Goal: Task Accomplishment & Management: Use online tool/utility

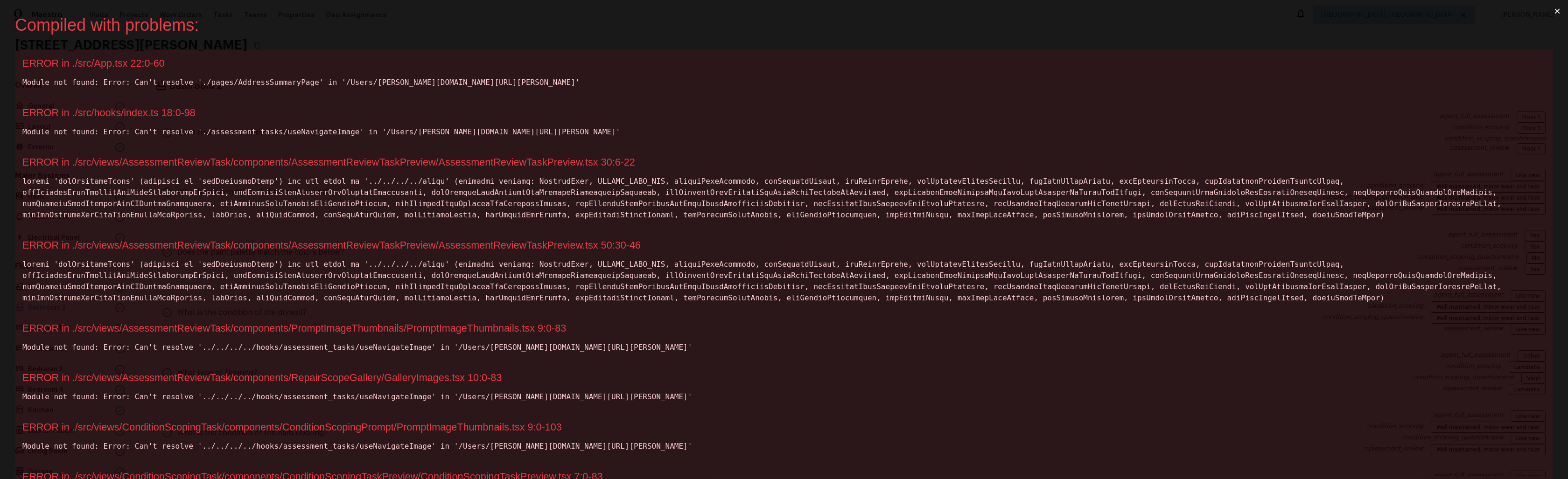
click at [377, 72] on div "ERROR in ./src/App.tsx 22:0-60 Module not found: Error: Can't resolve './pages/…" at bounding box center [784, 74] width 1538 height 49
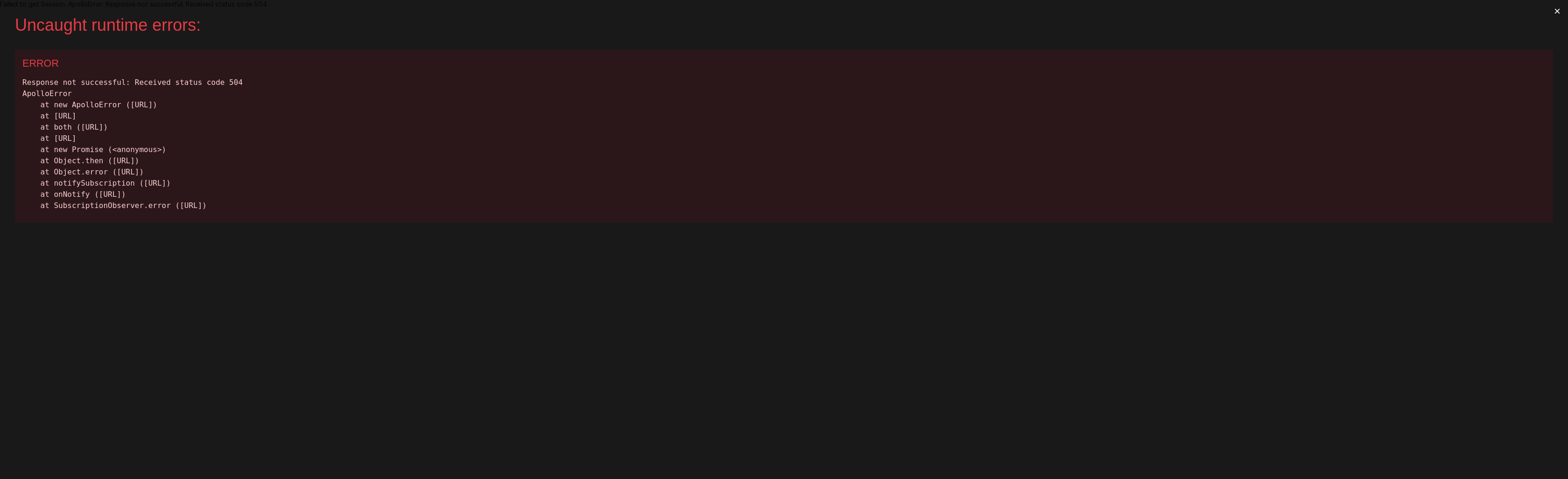
click at [437, 199] on div "Response not successful: Received status code 504 ApolloError at new ApolloErro…" at bounding box center [784, 144] width 1523 height 134
click at [1555, 11] on button "×" at bounding box center [1557, 11] width 21 height 22
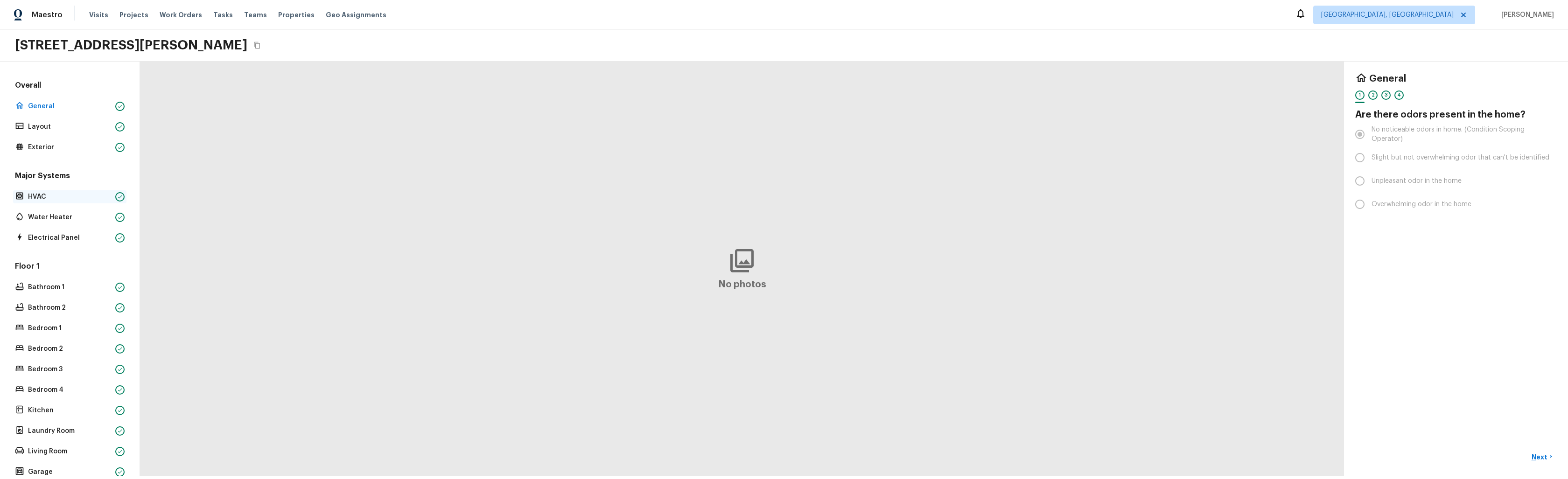
drag, startPoint x: 61, startPoint y: 187, endPoint x: 51, endPoint y: 193, distance: 11.7
click at [61, 187] on div "Major Systems HVAC Water Heater Electrical Panel" at bounding box center [69, 207] width 114 height 74
click at [47, 196] on p "HVAC" at bounding box center [70, 196] width 84 height 9
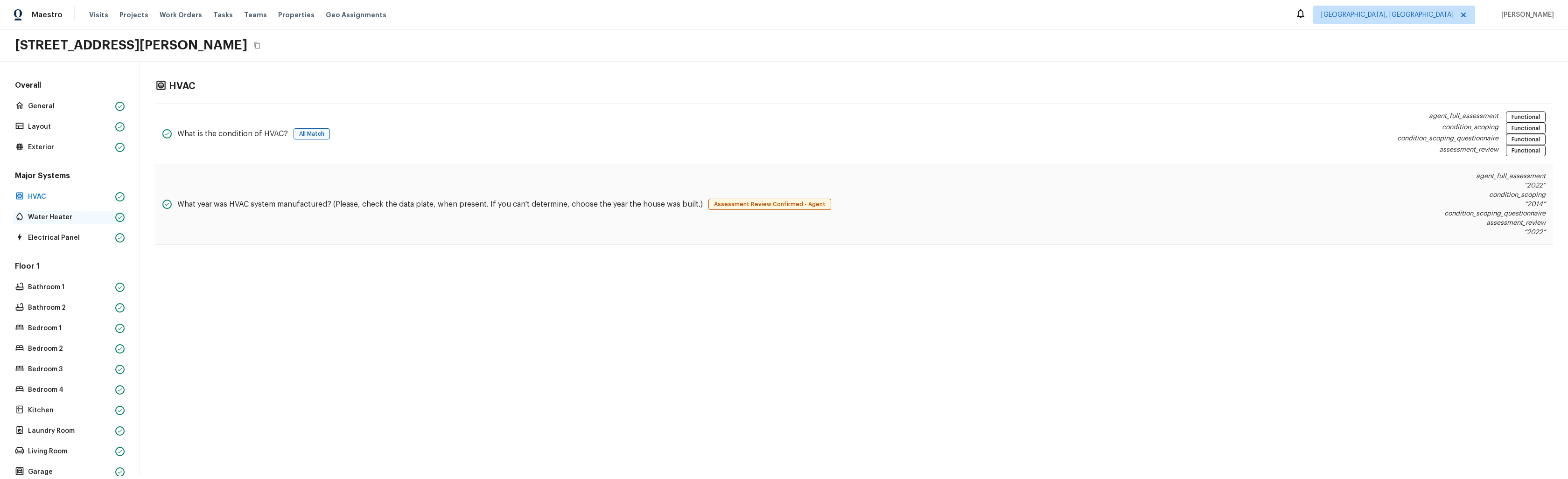
click at [59, 221] on p "Water Heater" at bounding box center [70, 217] width 84 height 9
click at [55, 235] on p "Electrical Panel" at bounding box center [70, 238] width 84 height 9
